Goal: Task Accomplishment & Management: Manage account settings

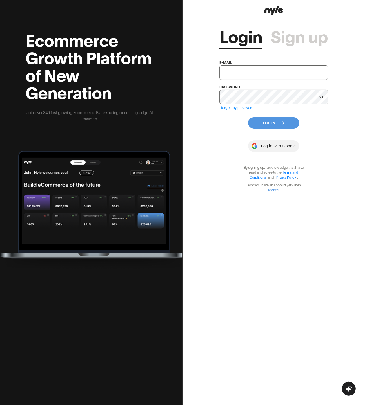
click at [215, 85] on div "Login Sign up e-mail password I forgot my password Log In Log in with Google By…" at bounding box center [274, 202] width 183 height 405
click at [224, 71] on input "text" at bounding box center [274, 72] width 109 height 15
click at [224, 123] on button "Log In" at bounding box center [273, 122] width 51 height 11
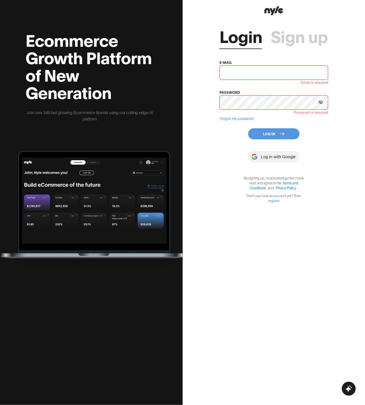
click at [224, 78] on input "text" at bounding box center [274, 72] width 109 height 15
click at [224, 73] on input "[EMAIL_ADDRESS][PERSON_NAME]" at bounding box center [274, 72] width 109 height 15
paste input "root"
type input "[EMAIL_ADDRESS][PERSON_NAME]"
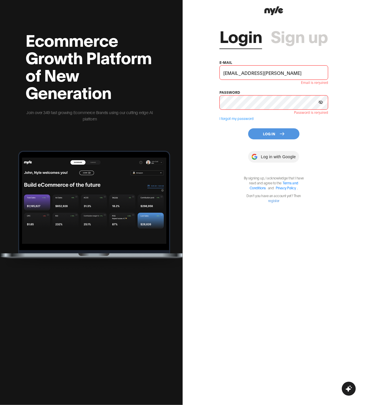
click at [222, 134] on div "Login Sign up e-mail [EMAIL_ADDRESS][PERSON_NAME] Email is required password Pa…" at bounding box center [274, 110] width 109 height 186
click at [224, 37] on link "Sign up" at bounding box center [299, 35] width 57 height 17
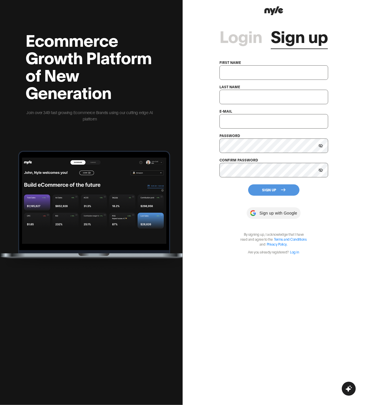
click at [224, 73] on input "text" at bounding box center [274, 72] width 109 height 15
type input "[PERSON_NAME]"
type input "Test3"
type input "[EMAIL_ADDRESS][DOMAIN_NAME]"
click at [224, 190] on button "Sign Up" at bounding box center [273, 189] width 51 height 11
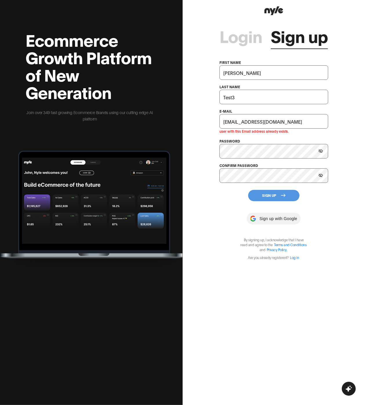
click at [224, 122] on input "[EMAIL_ADDRESS][DOMAIN_NAME]" at bounding box center [274, 121] width 109 height 15
click at [224, 34] on link "Login" at bounding box center [241, 35] width 43 height 17
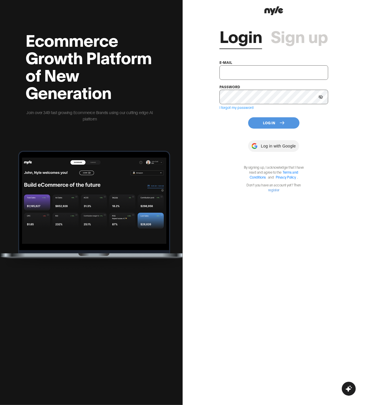
click at [224, 73] on input "text" at bounding box center [274, 72] width 109 height 15
paste input "[EMAIL_ADDRESS][DOMAIN_NAME]"
type input "[EMAIL_ADDRESS][DOMAIN_NAME]"
click at [224, 123] on button "Log In" at bounding box center [273, 122] width 51 height 11
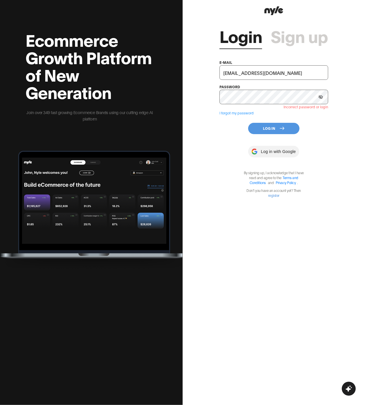
click at [224, 41] on link "Sign up" at bounding box center [299, 35] width 57 height 17
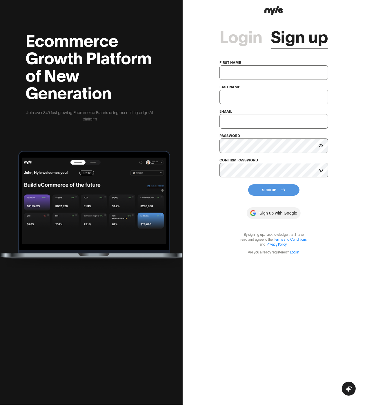
click at [224, 120] on input "text" at bounding box center [274, 121] width 109 height 15
paste input "[EMAIL_ADDRESS][DOMAIN_NAME]"
type input "[EMAIL_ADDRESS][DOMAIN_NAME]"
click at [224, 71] on input "text" at bounding box center [274, 72] width 109 height 15
type input "Art"
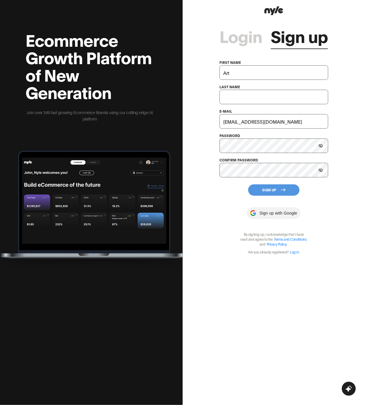
click at [224, 100] on input "text" at bounding box center [274, 97] width 109 height 15
type input "Test3"
click at [224, 120] on input "[EMAIL_ADDRESS][DOMAIN_NAME]" at bounding box center [274, 121] width 109 height 15
type input "[EMAIL_ADDRESS][DOMAIN_NAME]"
click at [224, 189] on button "Sign Up" at bounding box center [273, 189] width 51 height 11
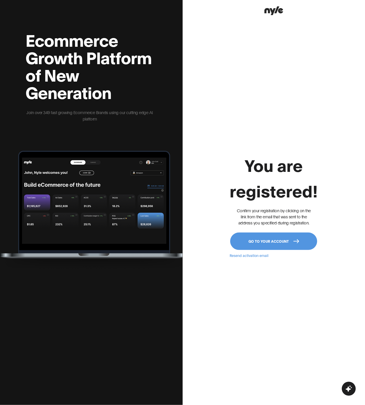
click at [224, 240] on button "Go to your account" at bounding box center [274, 241] width 87 height 17
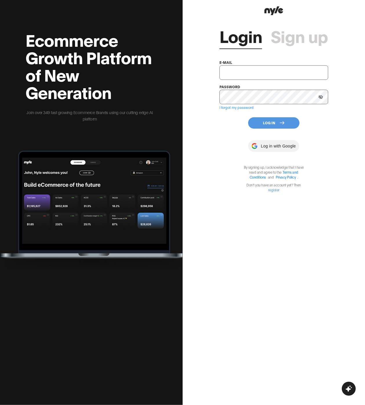
click at [224, 67] on input "text" at bounding box center [274, 72] width 109 height 15
paste input "[EMAIL_ADDRESS][DOMAIN_NAME]"
click at [224, 72] on input "[EMAIL_ADDRESS][DOMAIN_NAME]" at bounding box center [274, 72] width 109 height 15
type input "[EMAIL_ADDRESS][DOMAIN_NAME]"
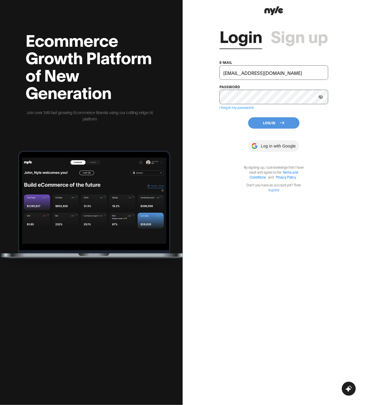
click at [224, 122] on button "Log In" at bounding box center [273, 122] width 51 height 11
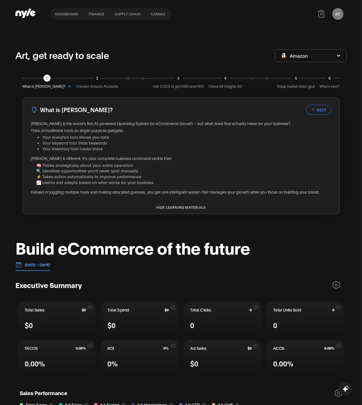
click at [224, 56] on span "Amazon" at bounding box center [299, 56] width 18 height 6
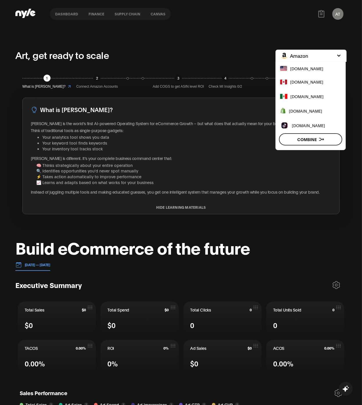
click at [224, 69] on span "[DOMAIN_NAME]" at bounding box center [306, 68] width 33 height 6
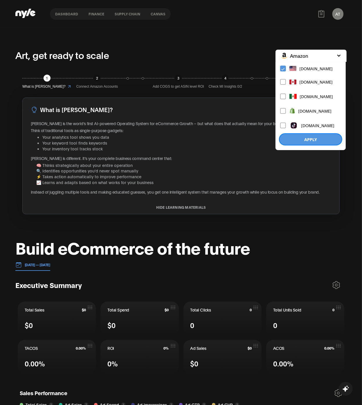
click at [224, 69] on span "[DOMAIN_NAME]" at bounding box center [315, 68] width 33 height 6
click at [224, 57] on span "Amazon" at bounding box center [299, 56] width 18 height 6
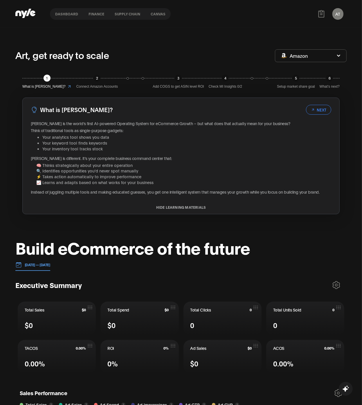
click at [224, 16] on div "AT Art CEO" at bounding box center [337, 13] width 17 height 17
click at [224, 13] on button "AT" at bounding box center [337, 14] width 11 height 12
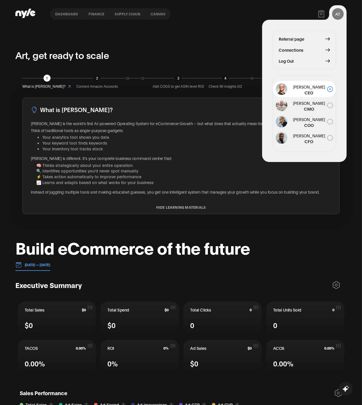
click at [224, 51] on span "Connections" at bounding box center [291, 50] width 25 height 6
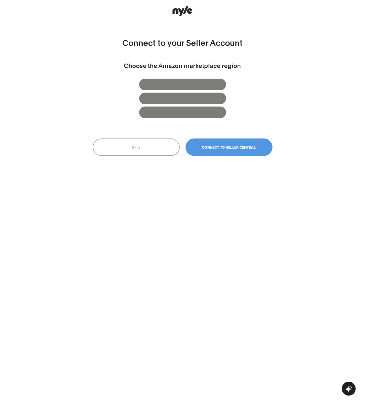
click at [224, 59] on div "Connect to your Seller Account Choose the Amazon marketplace region Skip Connec…" at bounding box center [182, 202] width 365 height 405
